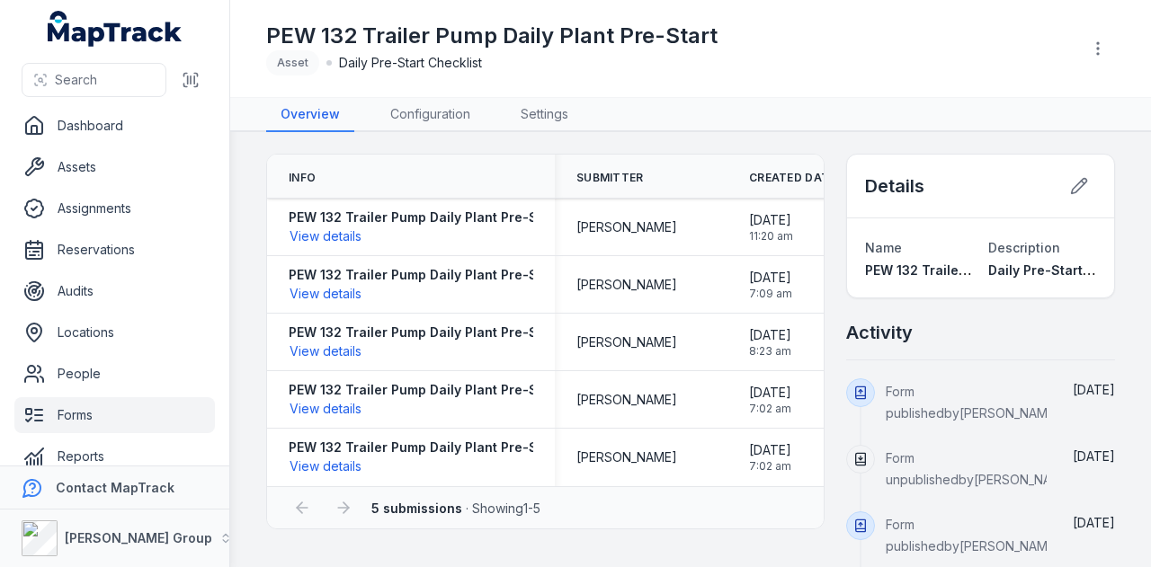
scroll to position [22, 0]
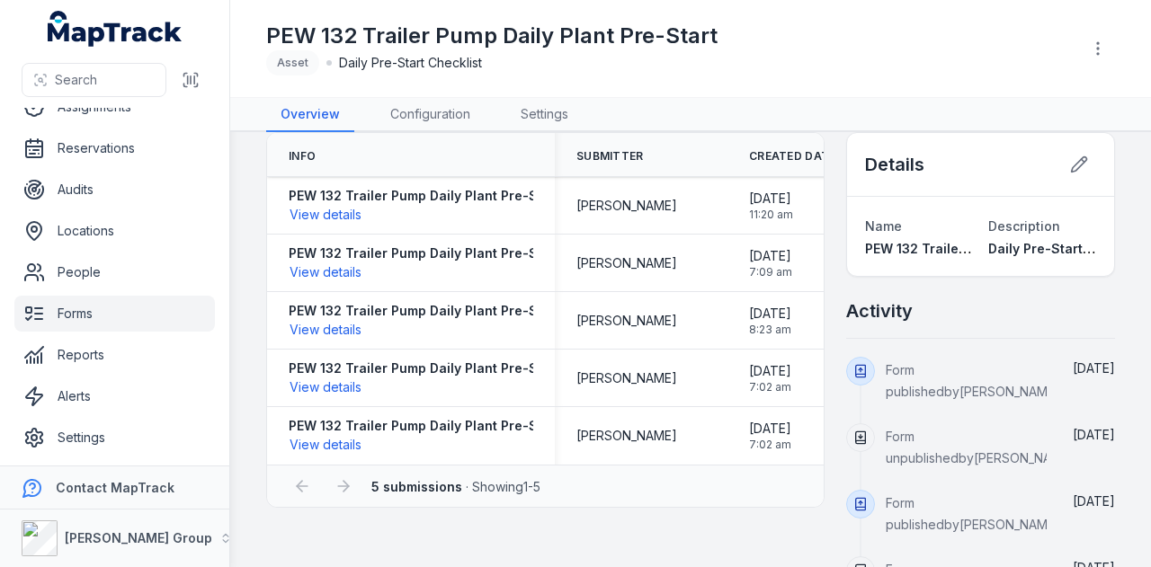
click at [103, 315] on link "Forms" at bounding box center [114, 314] width 201 height 36
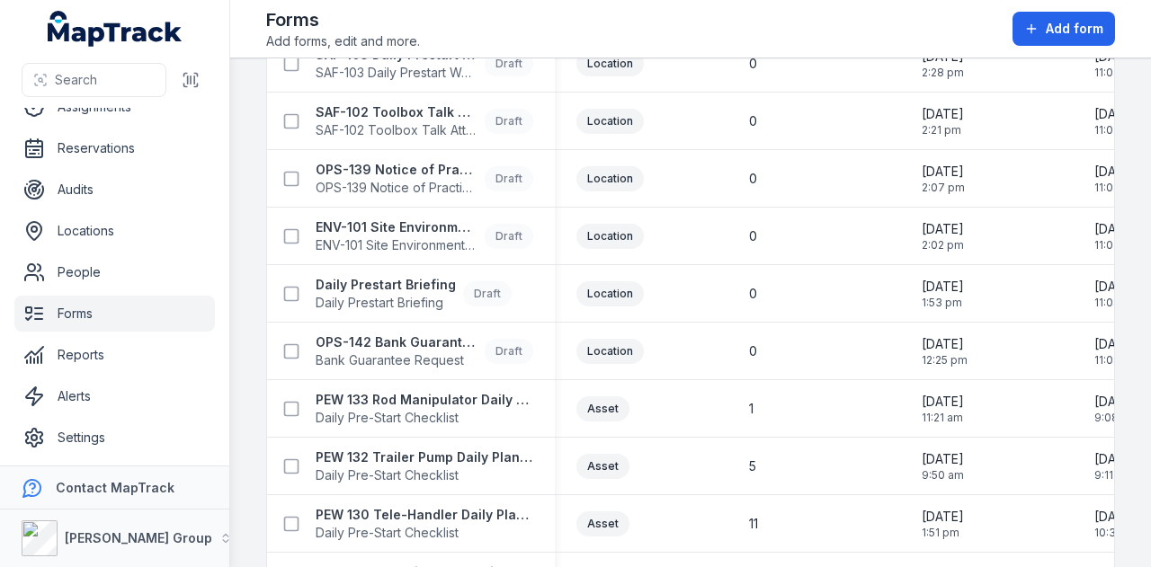
scroll to position [899, 0]
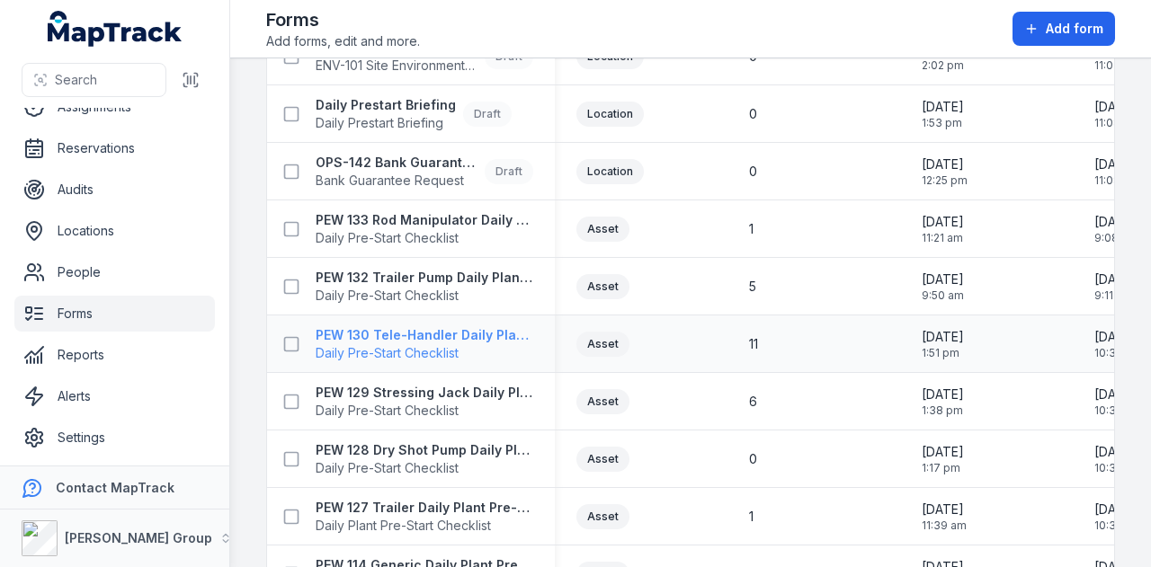
click at [484, 326] on strong "PEW 130 Tele-Handler Daily Plant Pre-Start" at bounding box center [425, 335] width 218 height 18
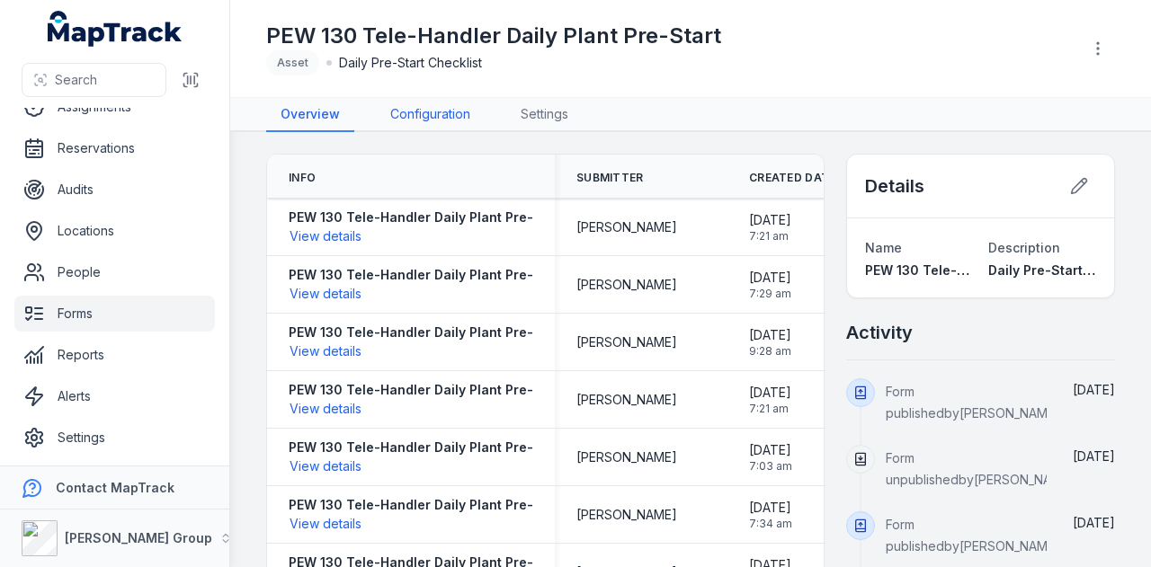
click at [425, 111] on link "Configuration" at bounding box center [430, 115] width 109 height 34
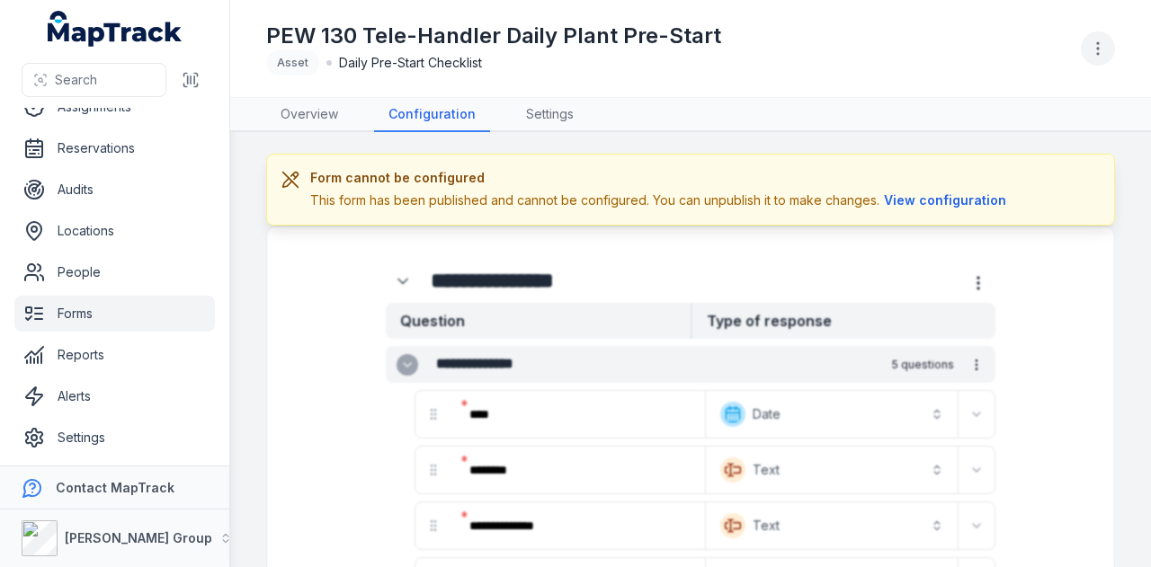
click at [1088, 58] on button "button" at bounding box center [1098, 48] width 34 height 34
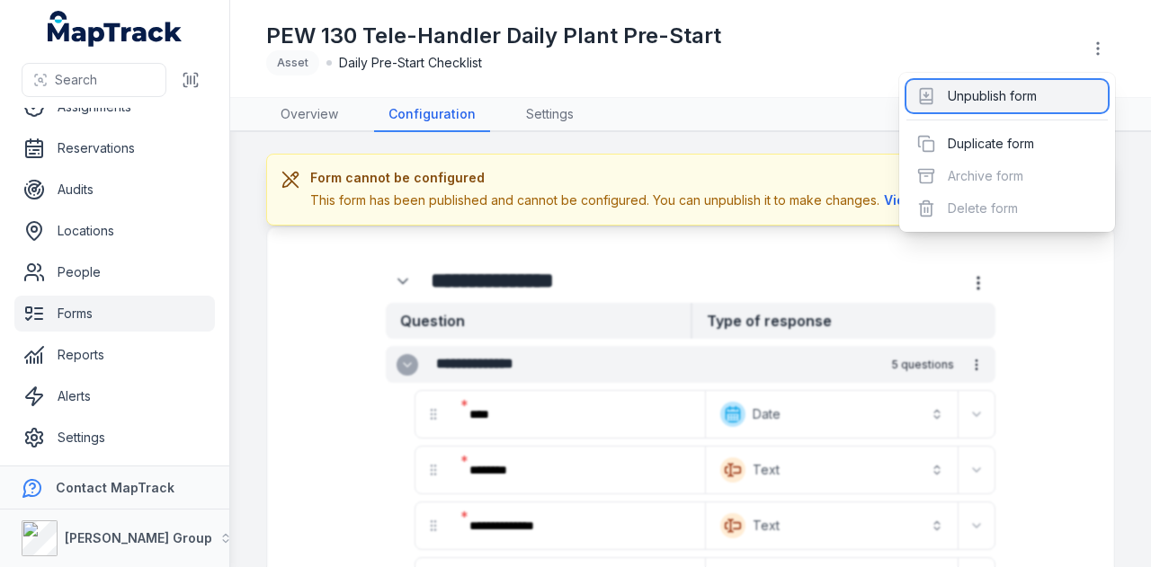
click at [1029, 96] on div "Unpublish form" at bounding box center [1006, 96] width 201 height 32
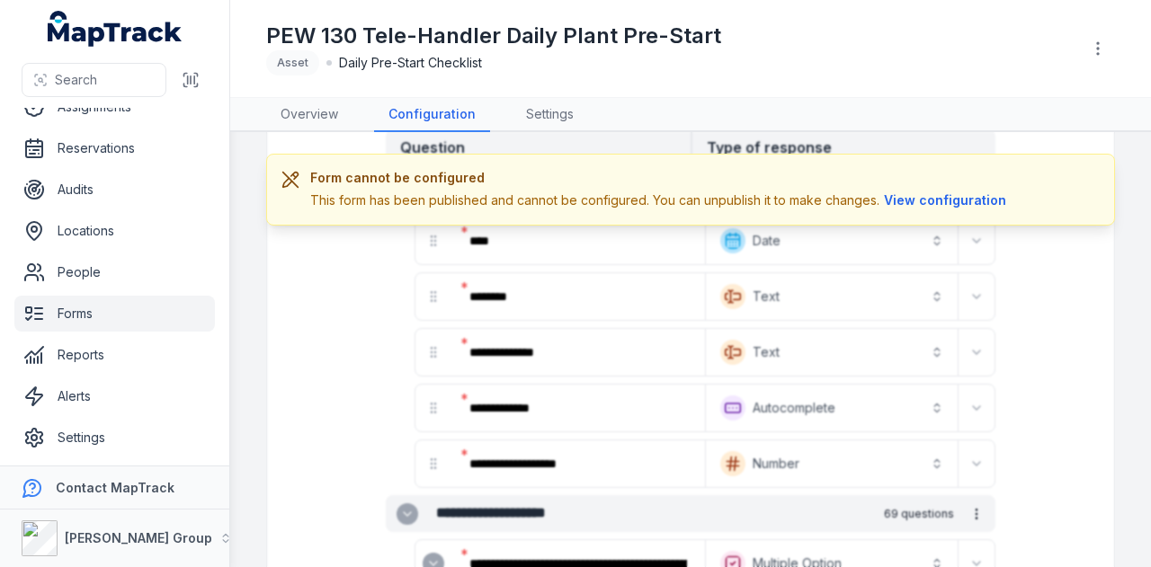
scroll to position [180, 0]
